Goal: Transaction & Acquisition: Purchase product/service

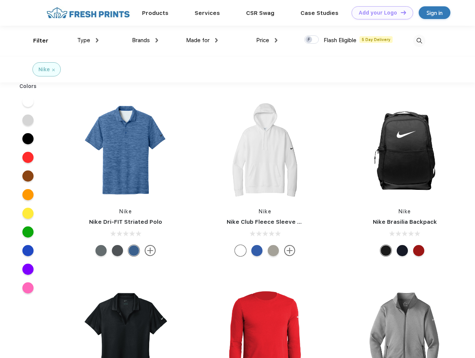
click at [380, 13] on link "Add your Logo Design Tool" at bounding box center [383, 12] width 62 height 13
click at [0, 0] on div "Design Tool" at bounding box center [0, 0] width 0 height 0
click at [400, 12] on link "Add your Logo Design Tool" at bounding box center [383, 12] width 62 height 13
click at [36, 41] on div "Filter" at bounding box center [40, 41] width 15 height 9
click at [88, 40] on span "Type" at bounding box center [83, 40] width 13 height 7
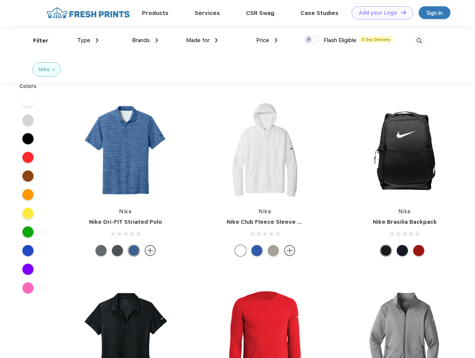
click at [145, 40] on span "Brands" at bounding box center [141, 40] width 18 height 7
click at [202, 40] on span "Made for" at bounding box center [197, 40] width 23 height 7
click at [267, 40] on span "Price" at bounding box center [262, 40] width 13 height 7
click at [312, 40] on div at bounding box center [311, 39] width 15 height 8
click at [309, 40] on input "checkbox" at bounding box center [306, 37] width 5 height 5
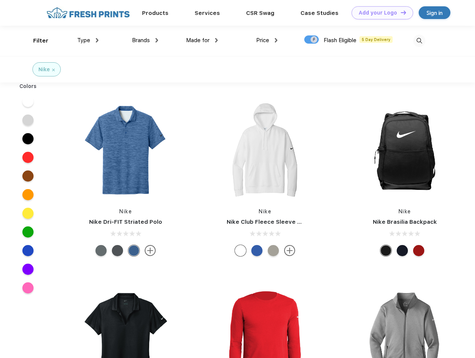
click at [419, 41] on img at bounding box center [419, 41] width 12 height 12
